Goal: Task Accomplishment & Management: Use online tool/utility

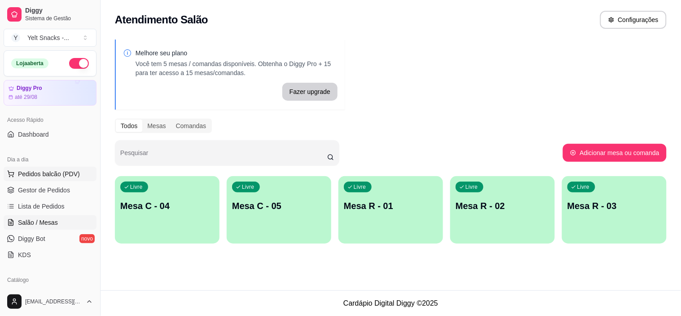
click at [30, 176] on span "Pedidos balcão (PDV)" at bounding box center [49, 173] width 62 height 9
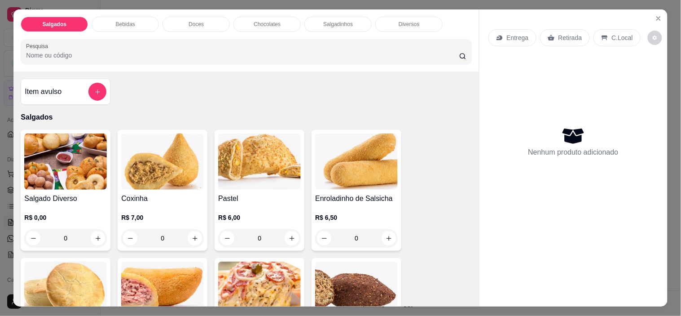
click at [612, 33] on p "C.Local" at bounding box center [622, 37] width 21 height 9
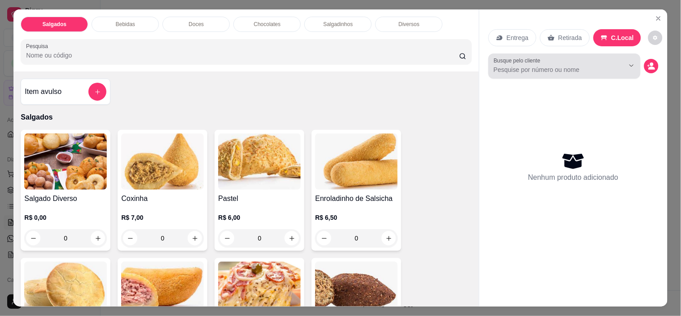
scroll to position [3, 1]
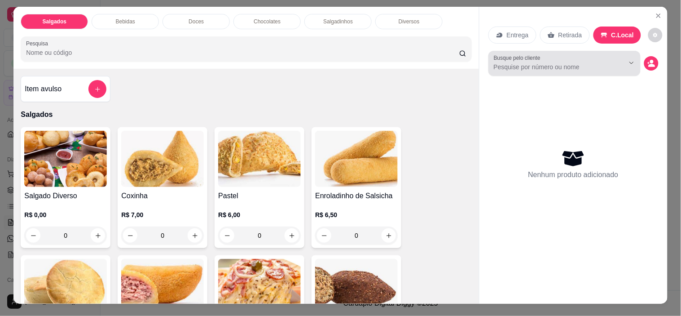
click at [548, 55] on div at bounding box center [564, 63] width 141 height 18
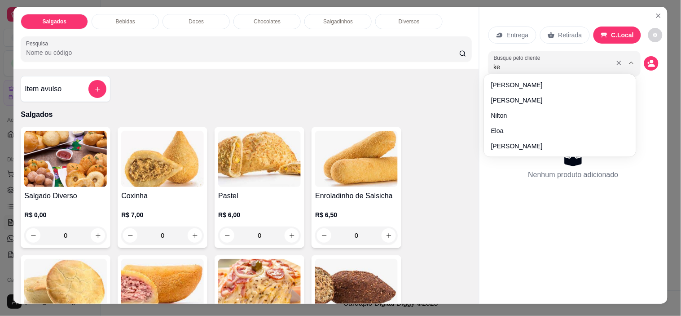
type input "kel"
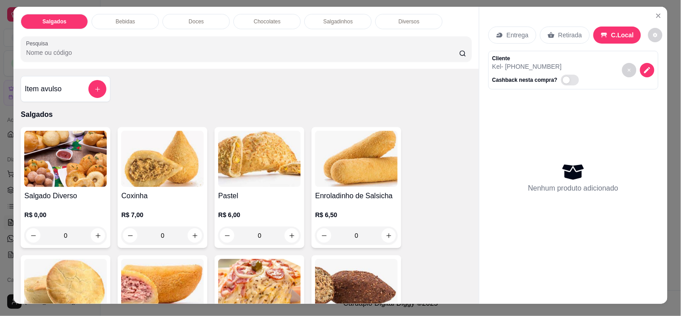
click at [238, 48] on input "Pesquisa" at bounding box center [242, 52] width 433 height 9
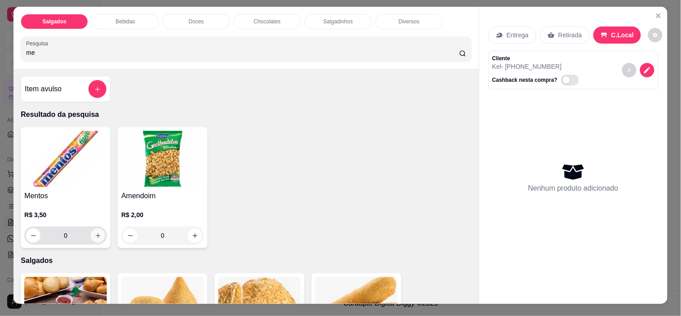
type input "me"
click at [91, 234] on button "increase-product-quantity" at bounding box center [98, 236] width 14 height 14
type input "1"
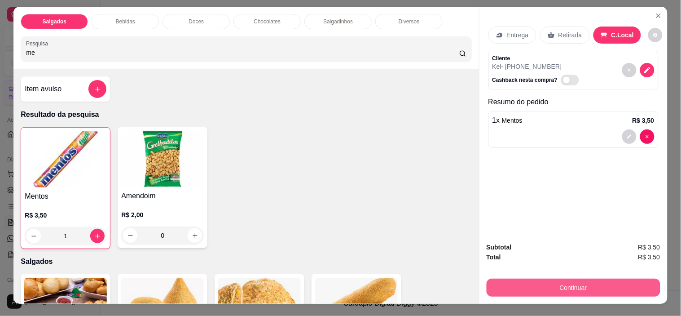
click at [549, 286] on button "Continuar" at bounding box center [574, 287] width 174 height 18
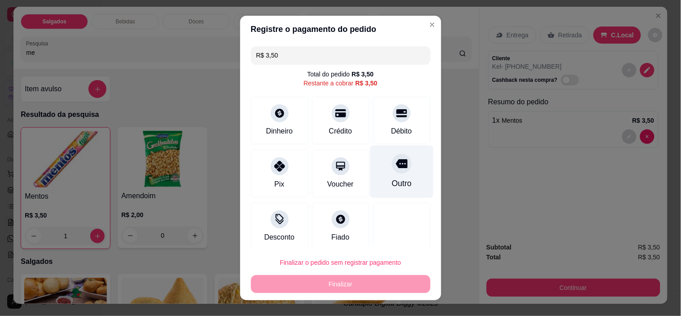
click at [391, 180] on div "Outro" at bounding box center [401, 183] width 20 height 12
type input "R$ 0,00"
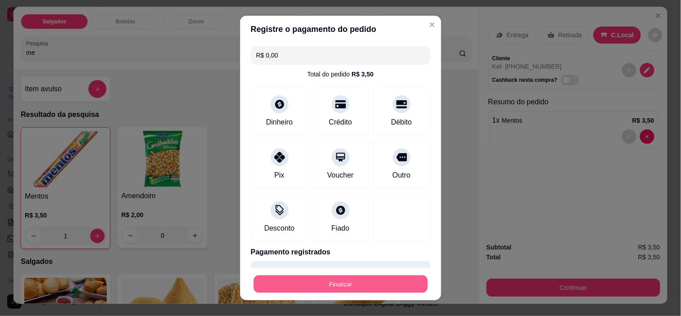
click at [334, 281] on button "Finalizar" at bounding box center [341, 284] width 174 height 18
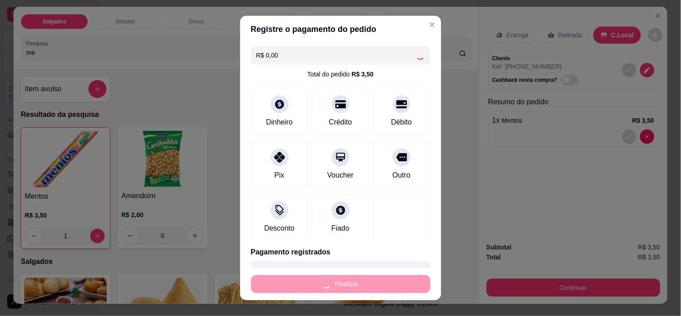
type input "0"
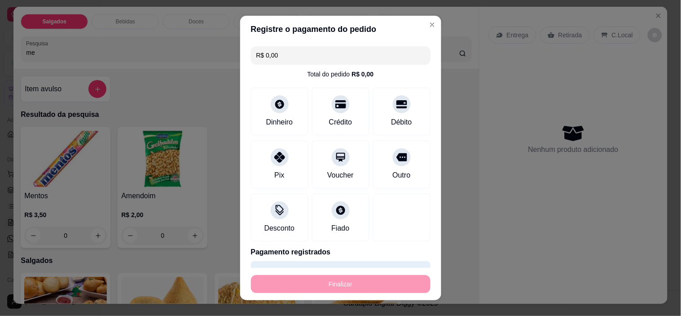
type input "-R$ 3,50"
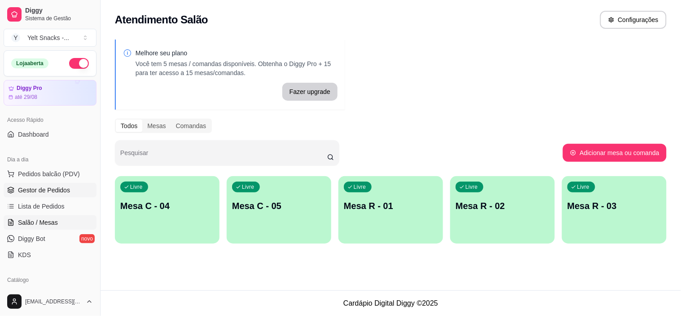
click at [34, 187] on span "Gestor de Pedidos" at bounding box center [44, 189] width 52 height 9
